Goal: Communication & Community: Participate in discussion

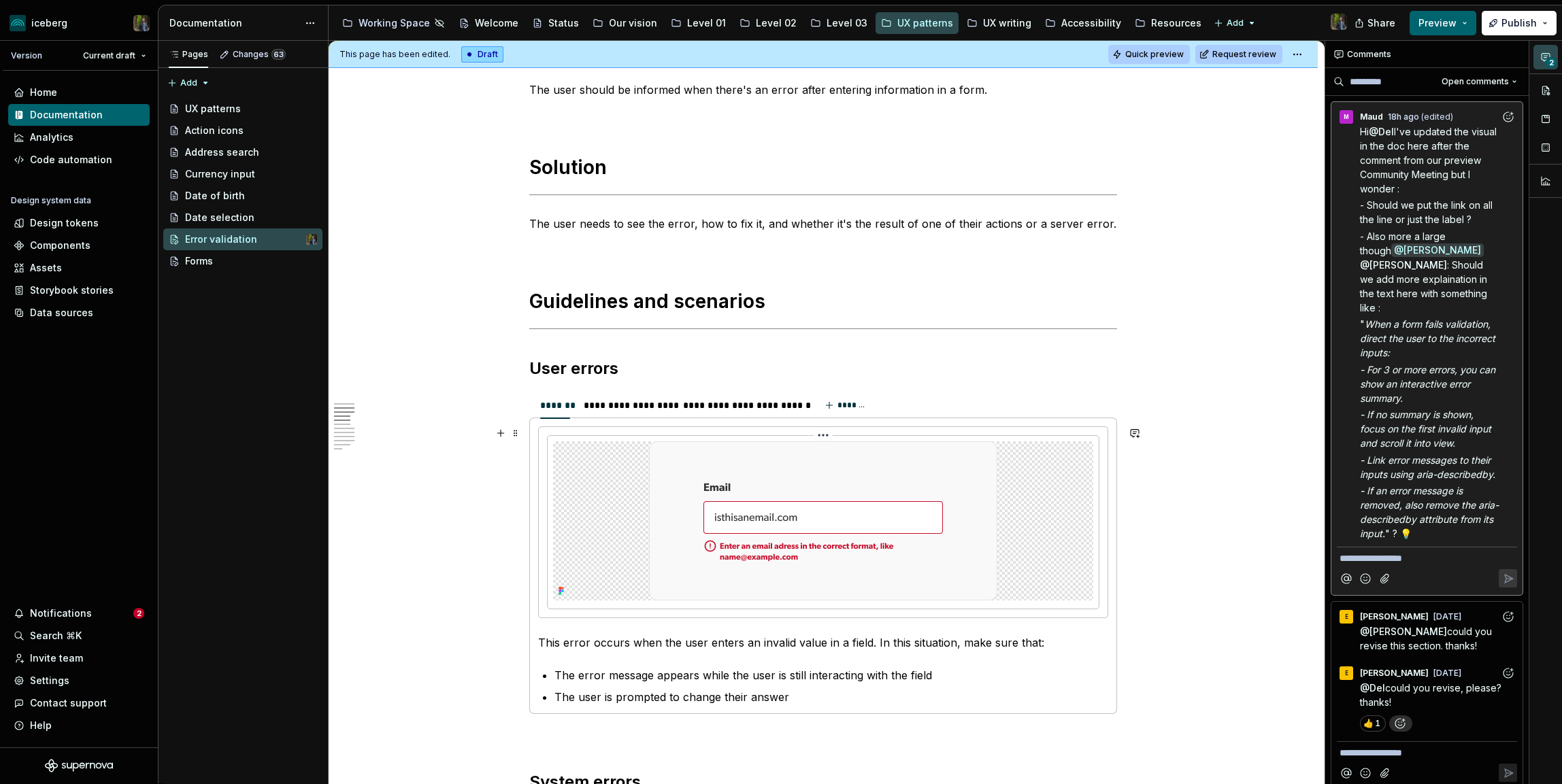
scroll to position [215, 0]
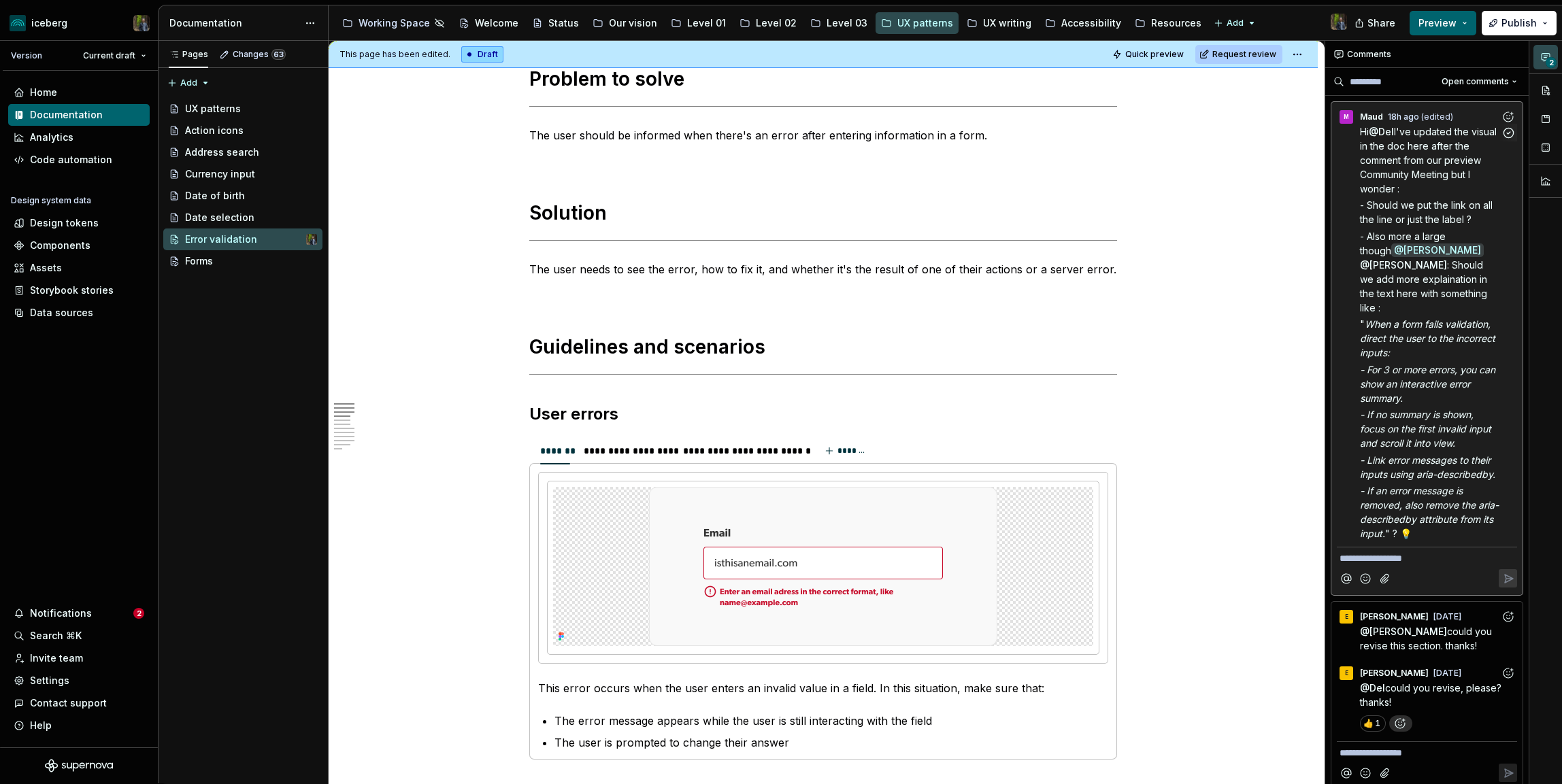
click at [1496, 116] on div "[PERSON_NAME] 18h ago (edited)" at bounding box center [1427, 114] width 180 height 18
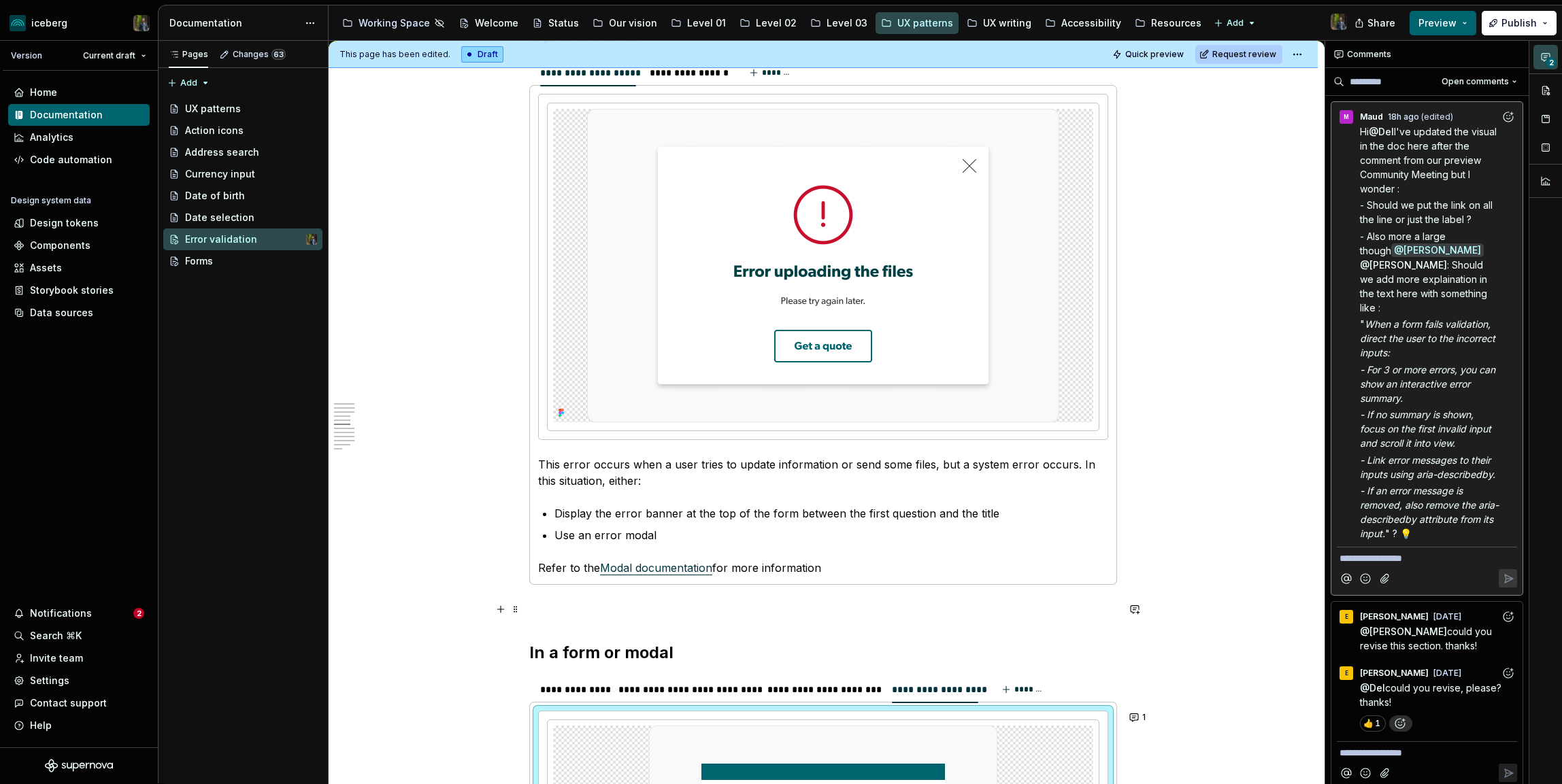
scroll to position [1311, 0]
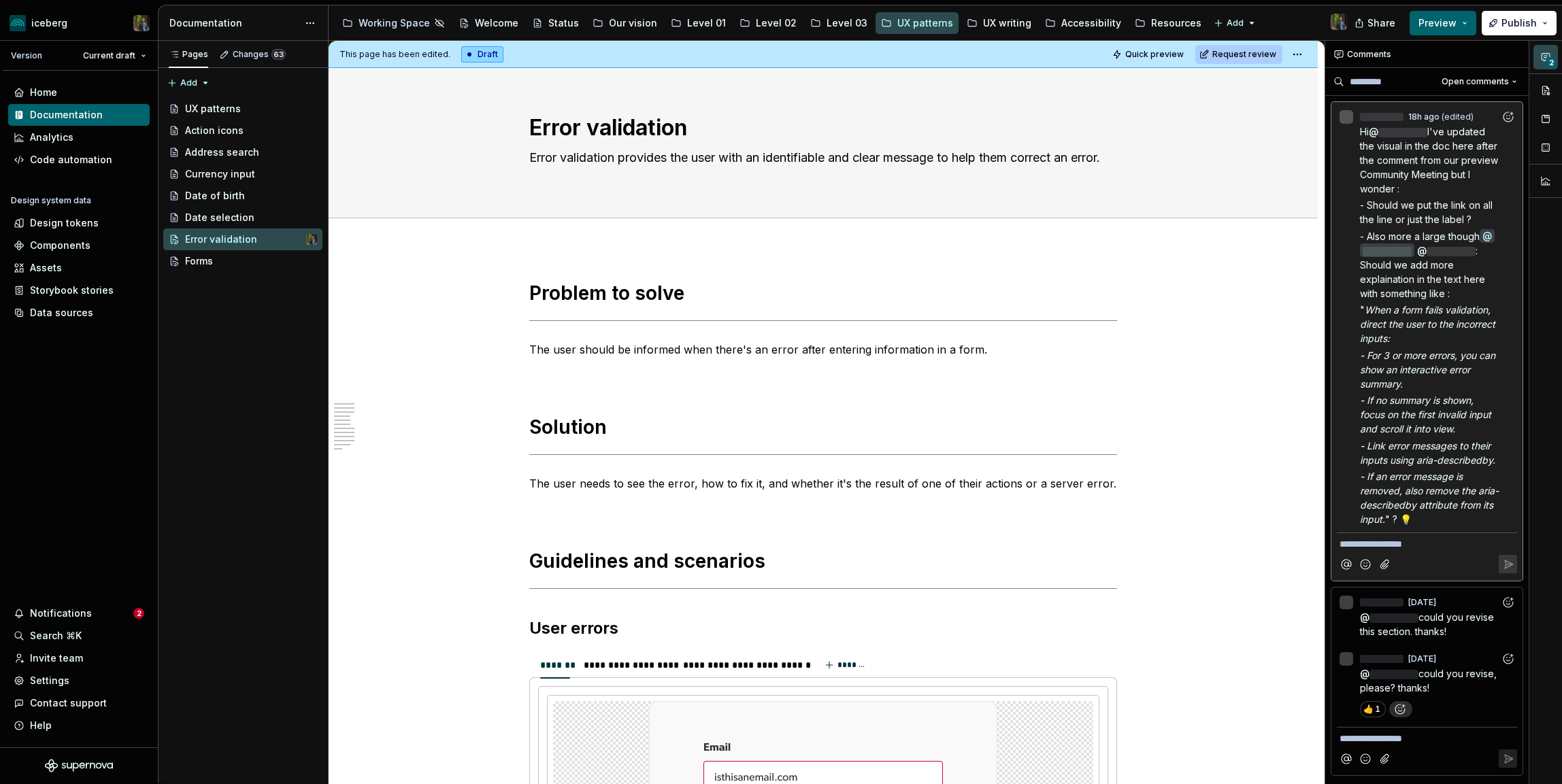
scroll to position [1248, 0]
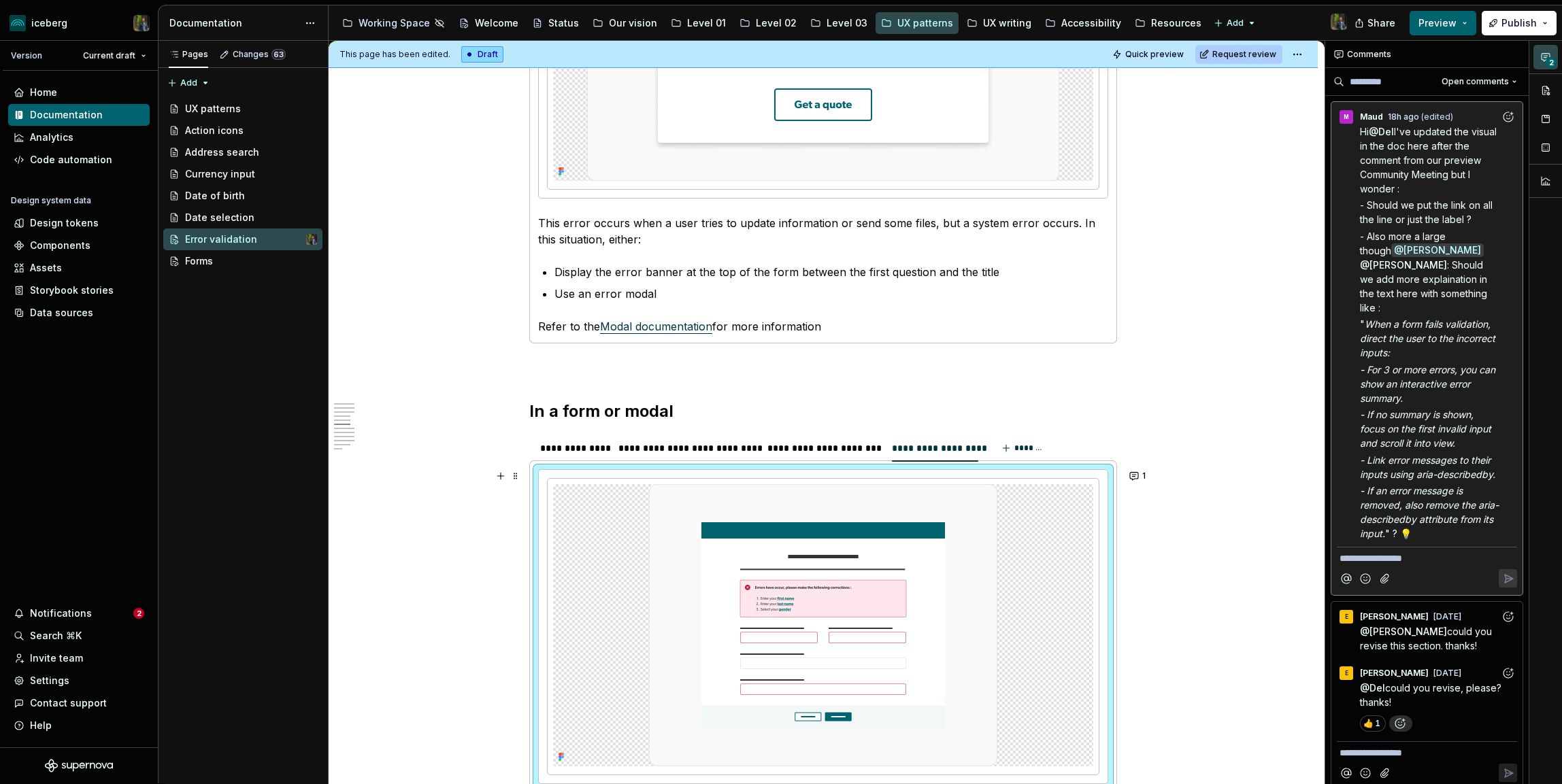
type textarea "*"
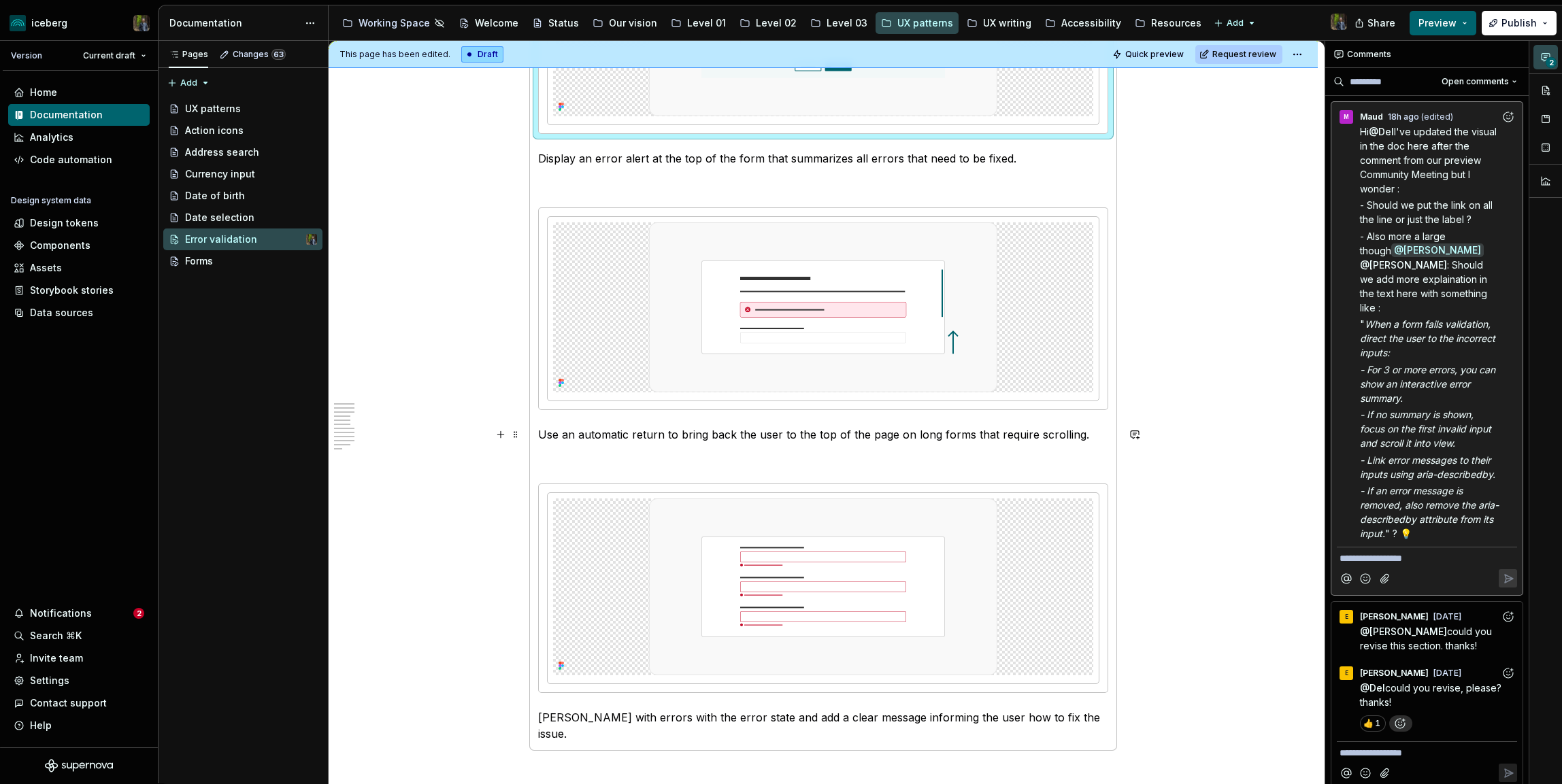
scroll to position [1885, 0]
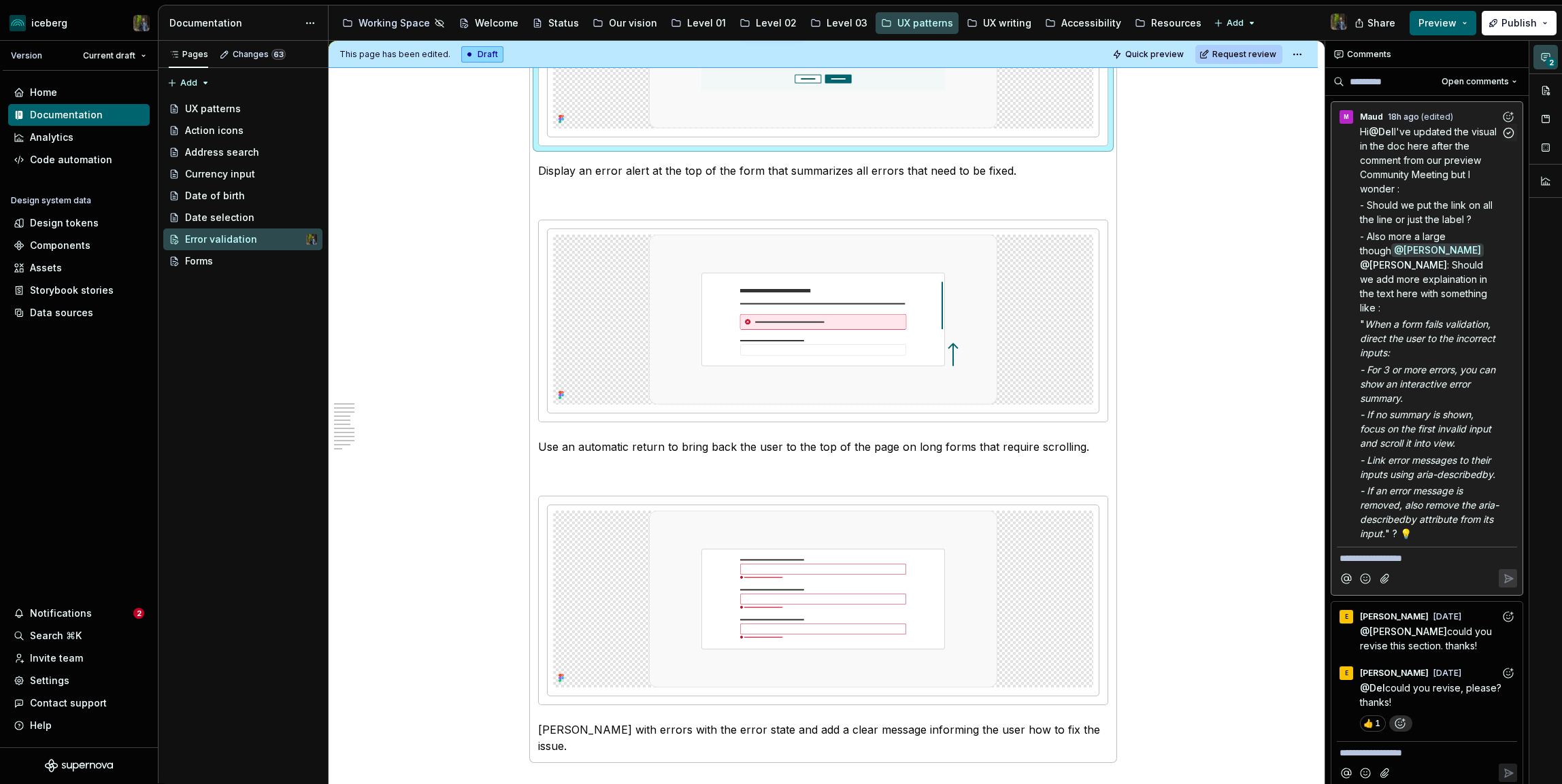
click at [1436, 291] on span ": Should we add more explaination in the text here with something like :" at bounding box center [1424, 286] width 130 height 55
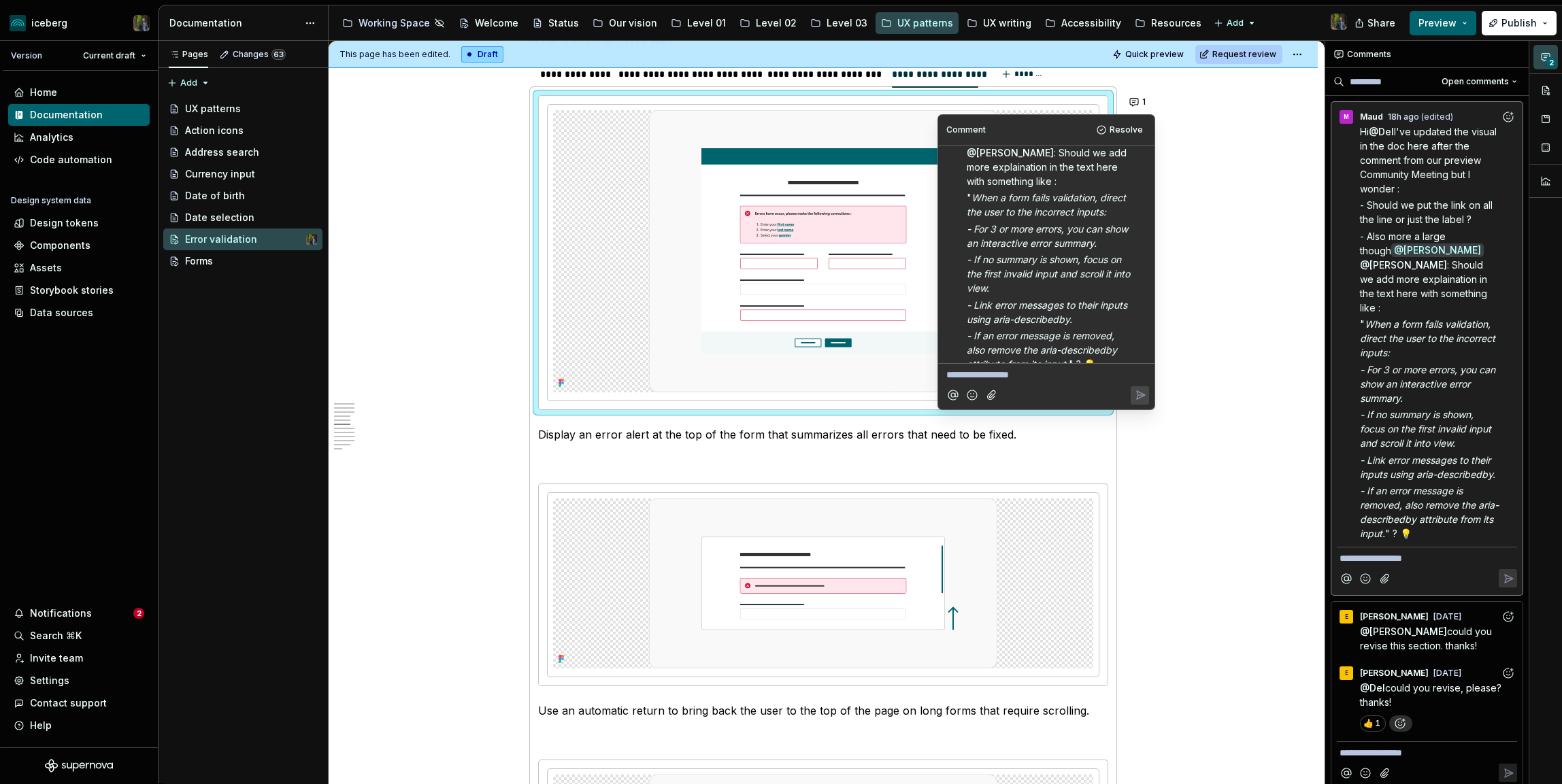
scroll to position [143, 0]
click at [1016, 381] on p "**********" at bounding box center [1046, 374] width 200 height 14
click at [1046, 328] on em "- If an error message is removed, also remove the aria-describedby attribute fr…" at bounding box center [1043, 347] width 153 height 40
click at [1142, 161] on icon "Add reaction" at bounding box center [1140, 161] width 14 height 14
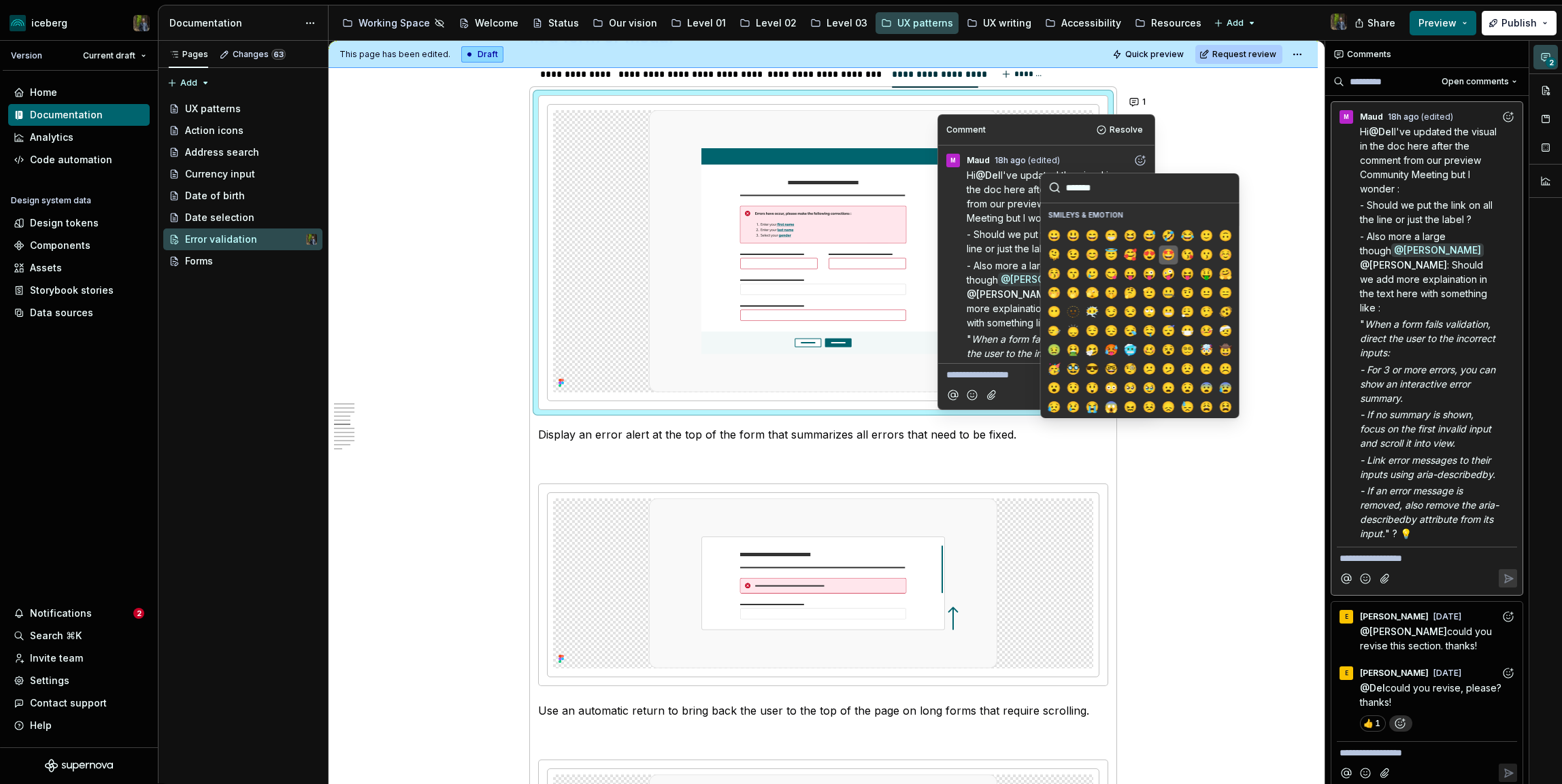
click at [1167, 254] on span "🤩" at bounding box center [1168, 255] width 11 height 14
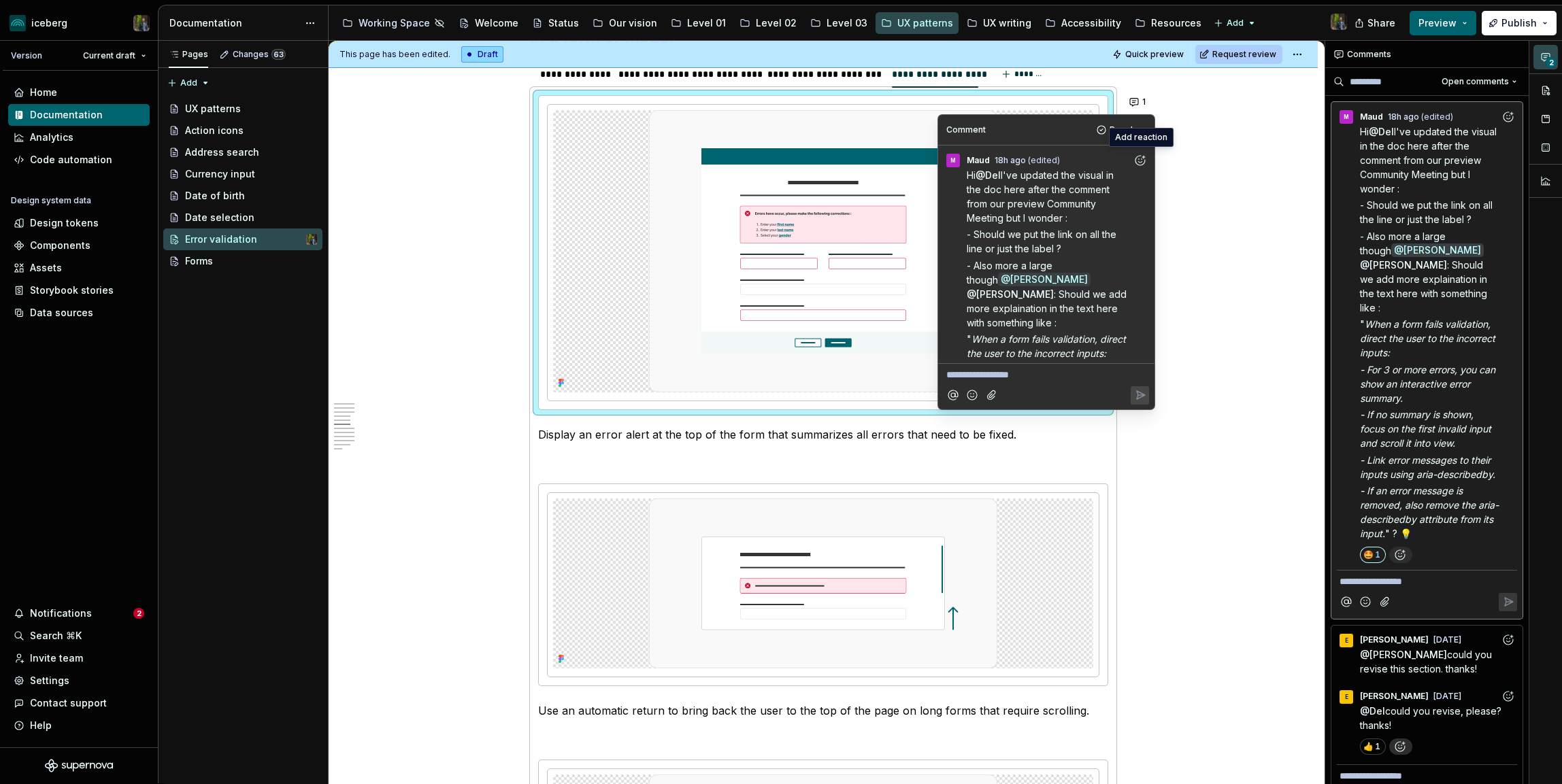
scroll to position [167, 0]
click at [1023, 375] on p "**********" at bounding box center [1046, 374] width 200 height 14
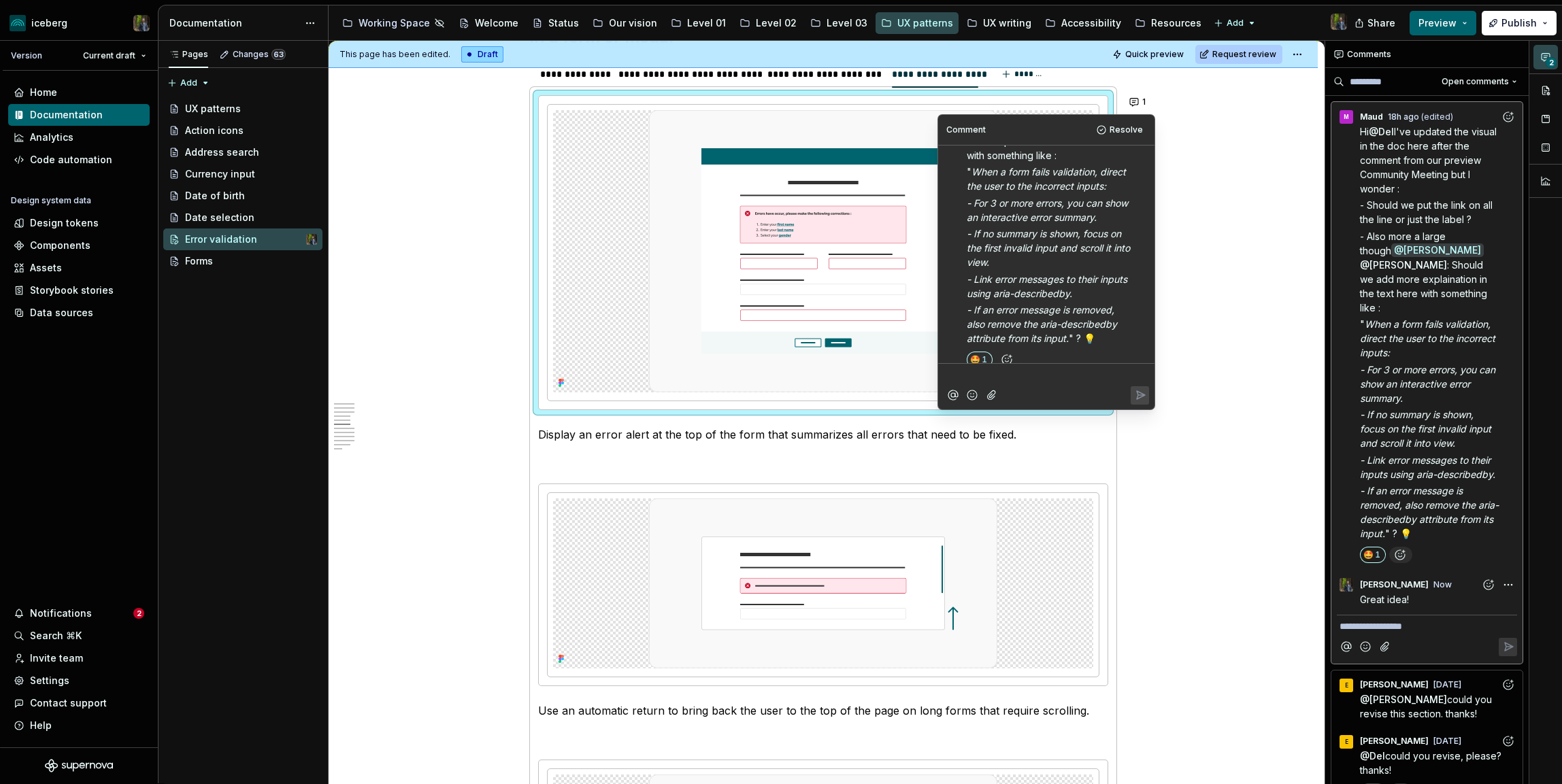
scroll to position [206, 0]
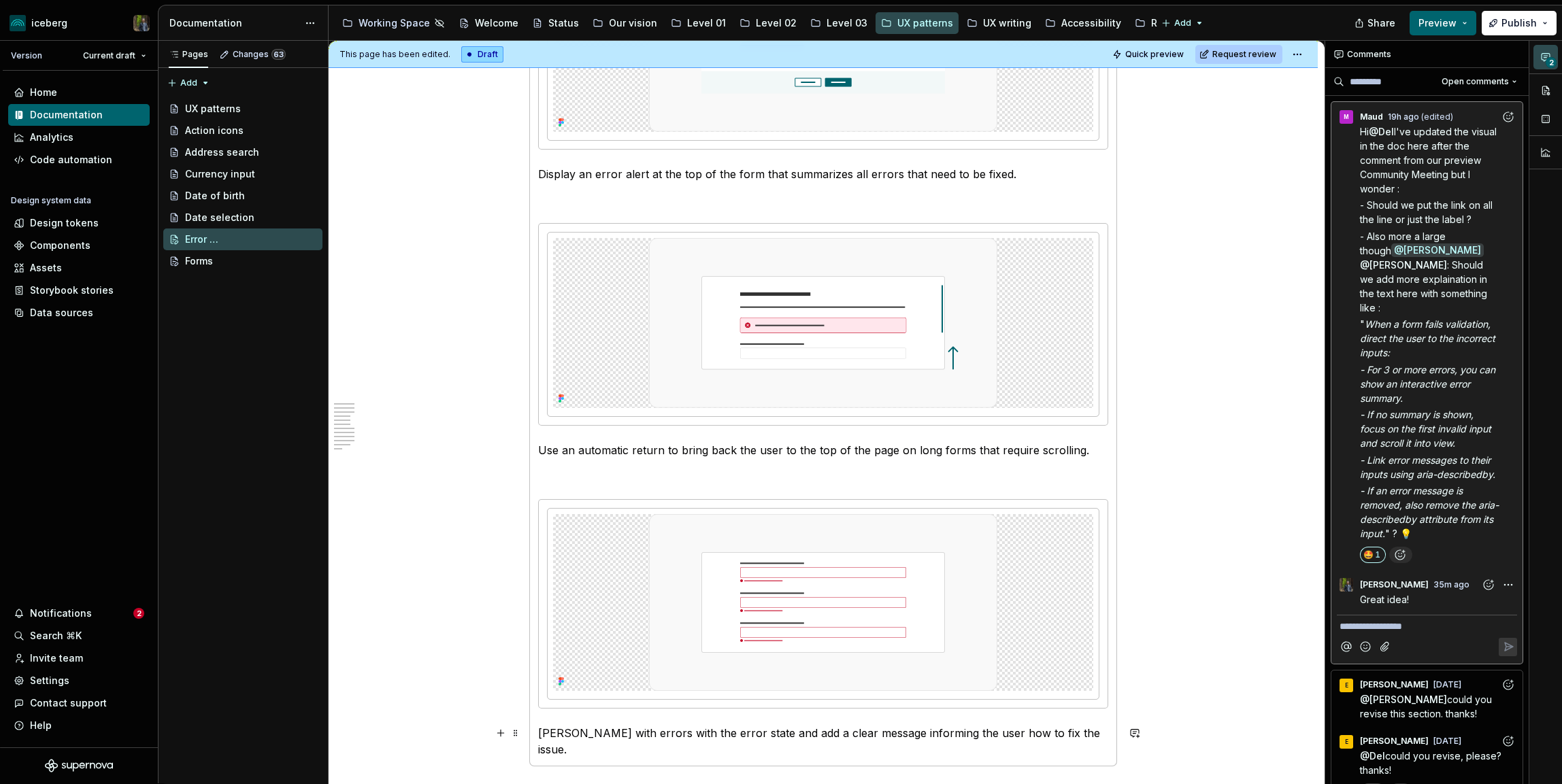
type textarea "*"
